Goal: Information Seeking & Learning: Learn about a topic

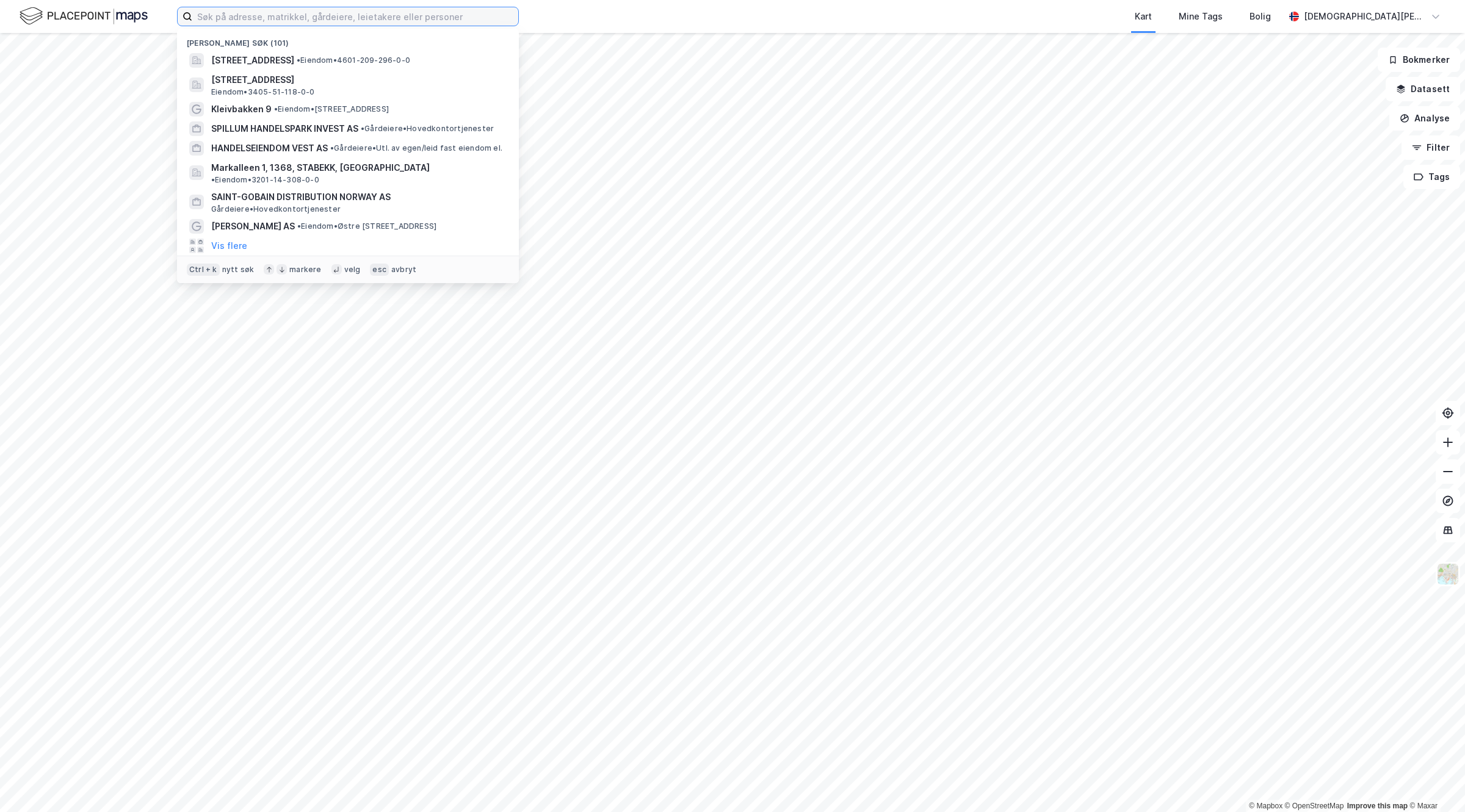
click at [281, 20] on input at bounding box center [355, 16] width 326 height 18
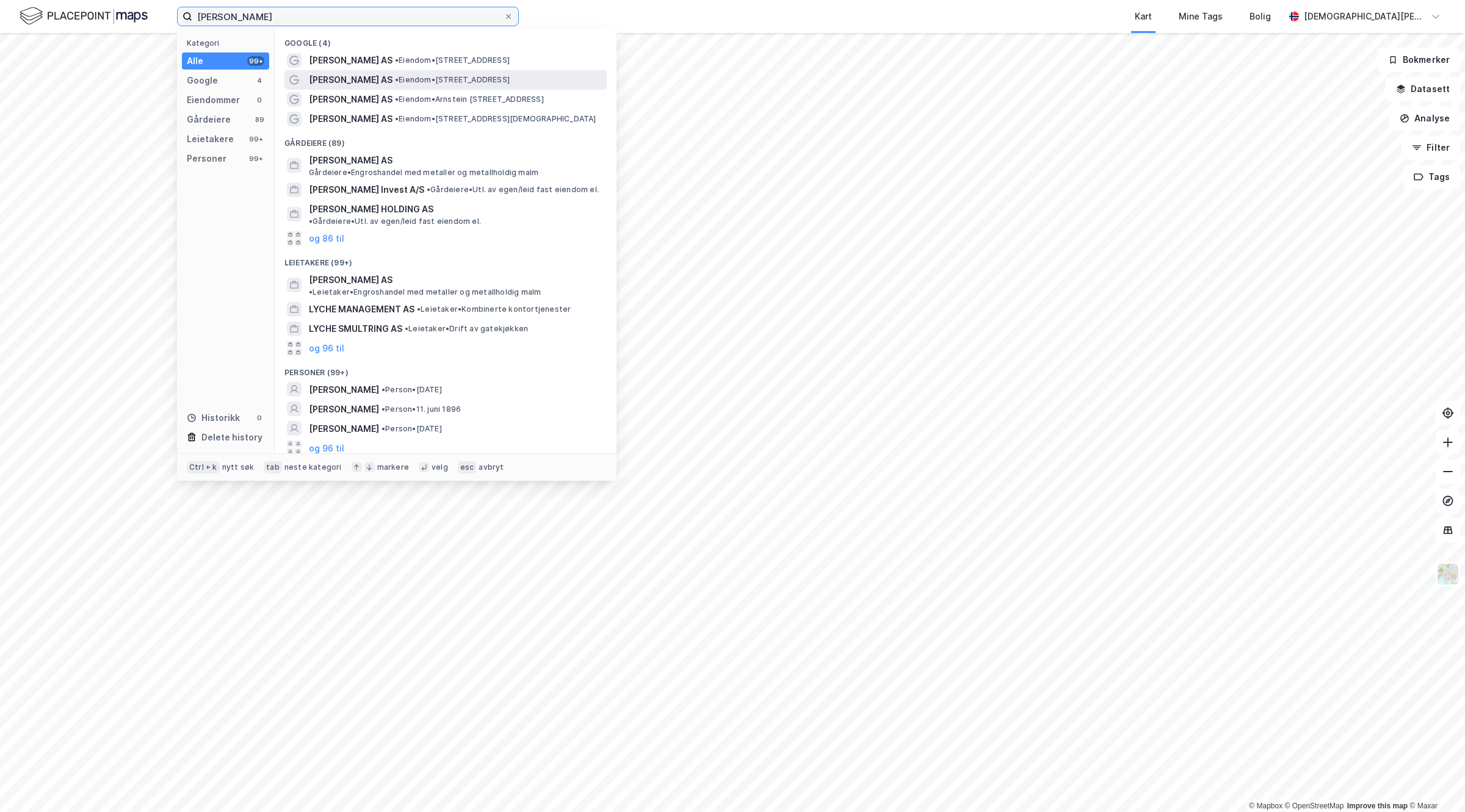
type input "[PERSON_NAME]"
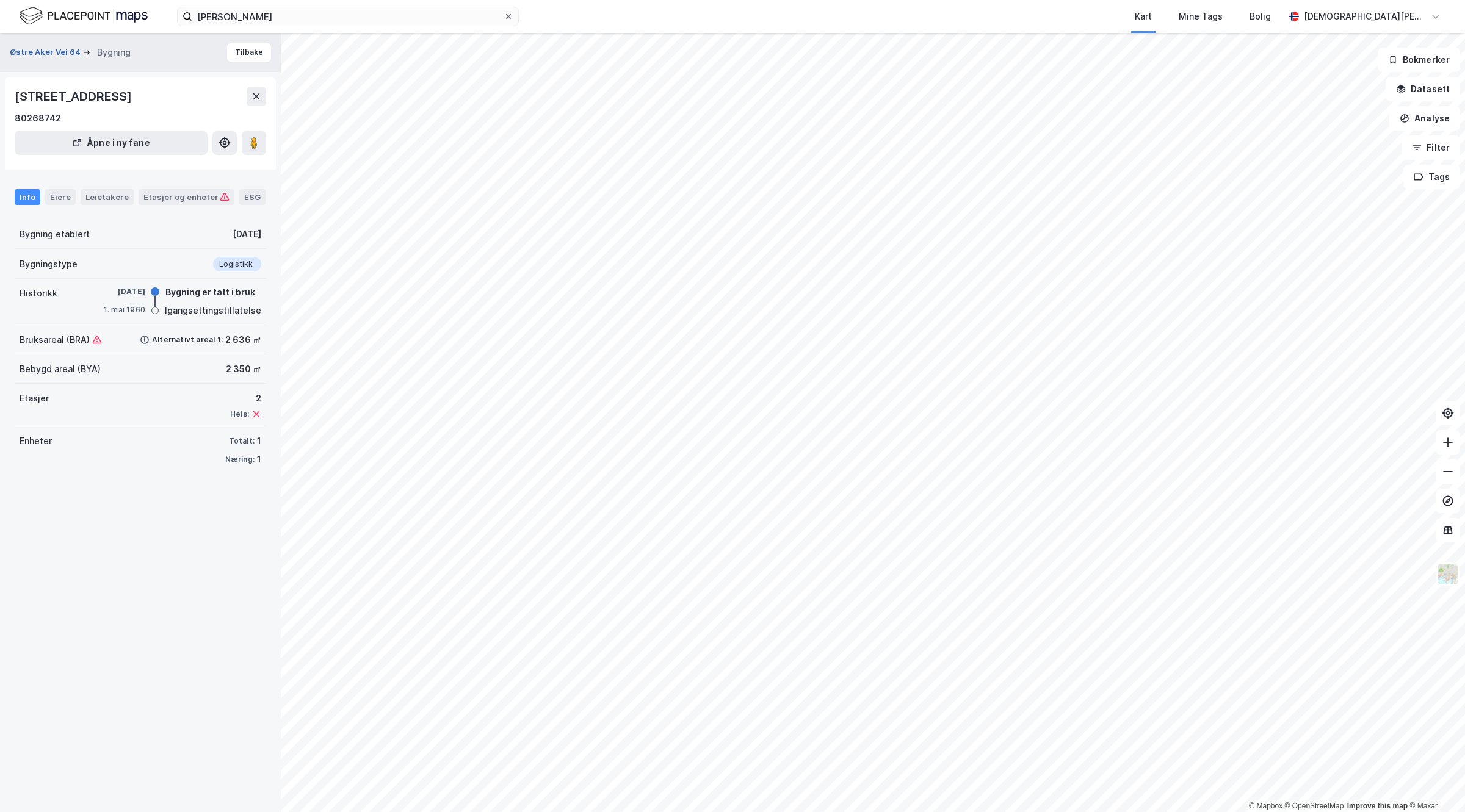
click at [46, 50] on button "Østre Aker Vei 64" at bounding box center [46, 52] width 73 height 12
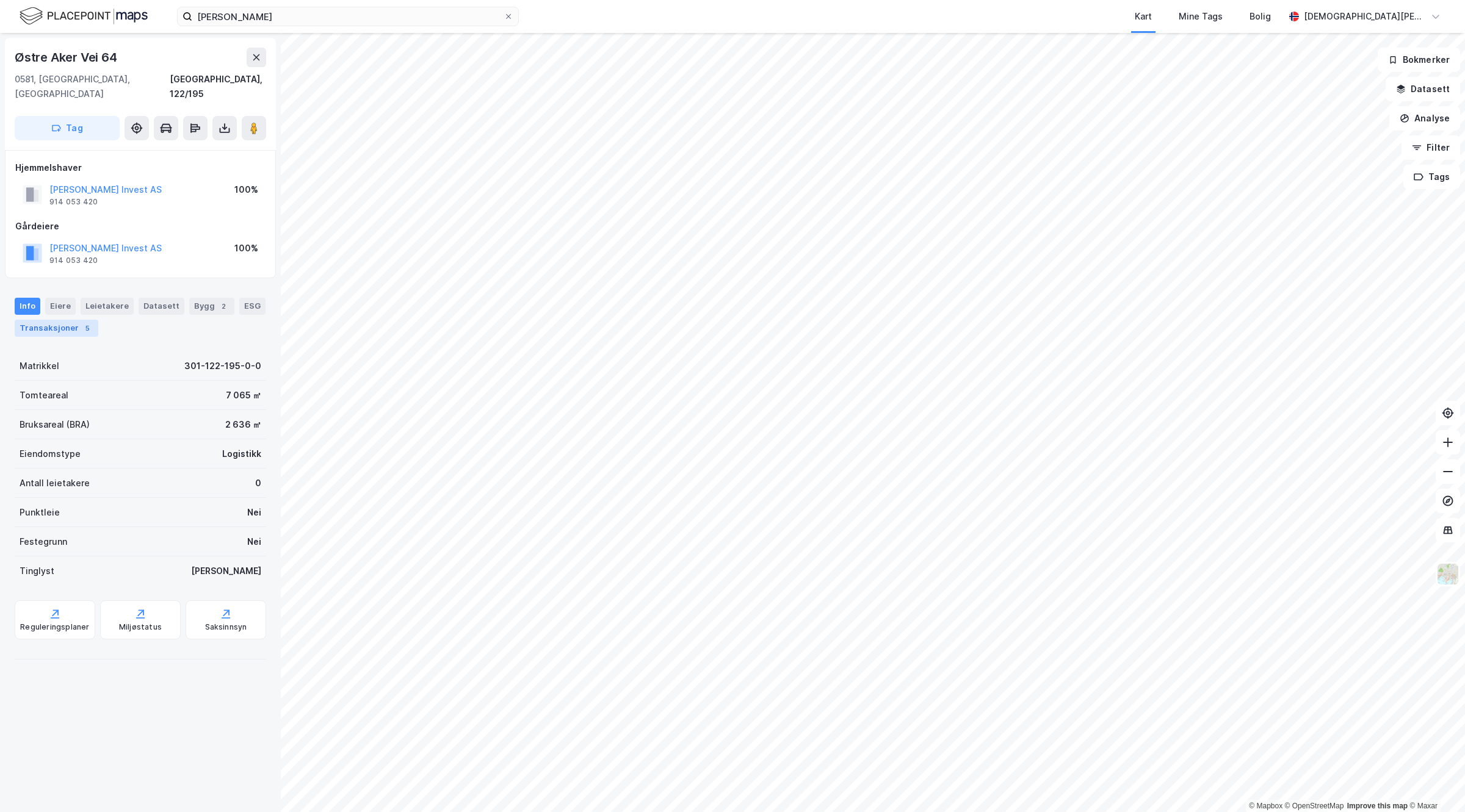
click at [98, 320] on div "Transaksjoner 5" at bounding box center [56, 328] width 83 height 17
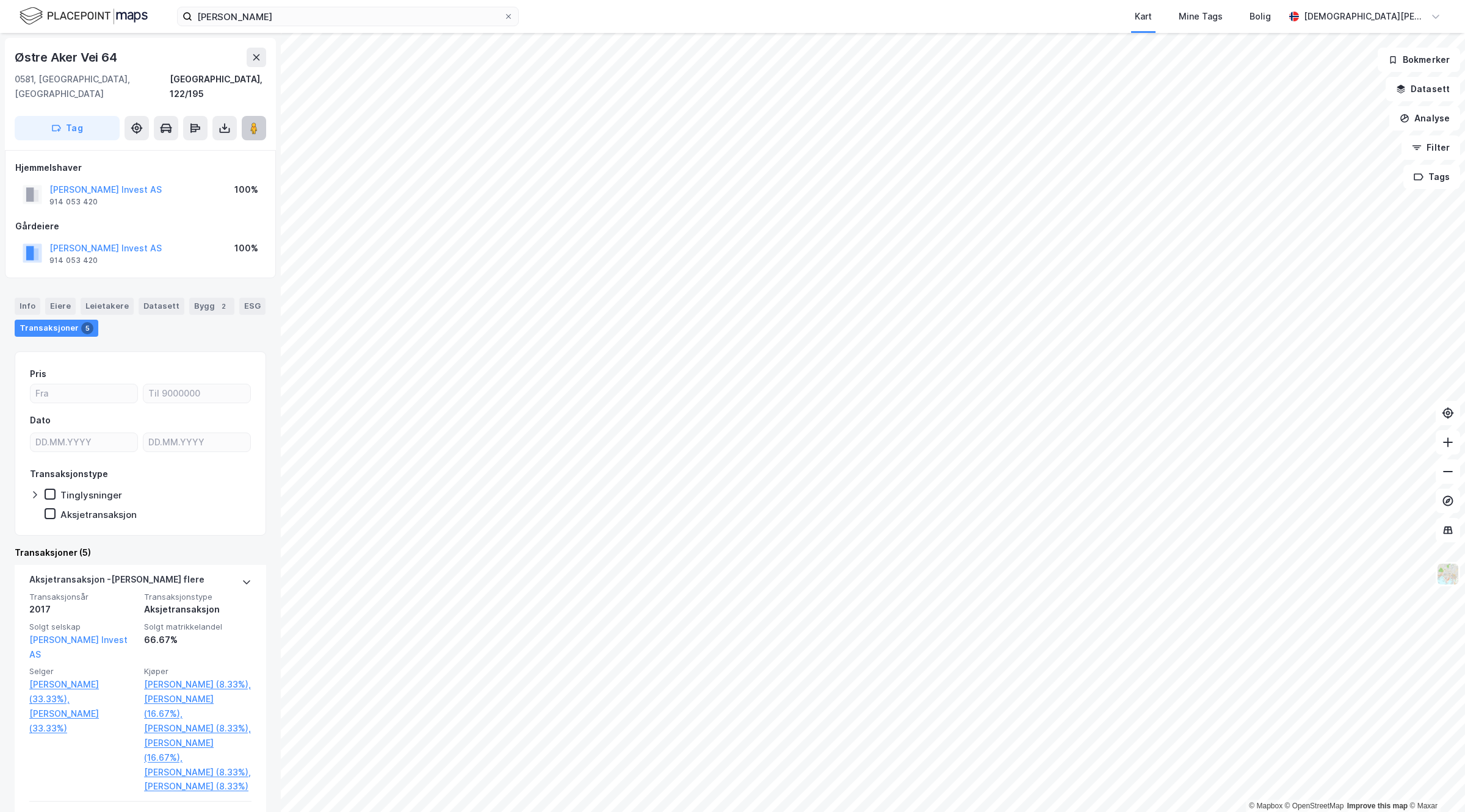
click at [254, 122] on image at bounding box center [254, 128] width 7 height 12
